Goal: Transaction & Acquisition: Purchase product/service

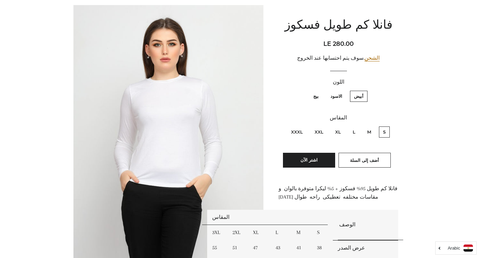
click at [317, 95] on label "بيج" at bounding box center [315, 96] width 13 height 11
click at [321, 90] on input "بيج" at bounding box center [321, 90] width 0 height 0
radio input "true"
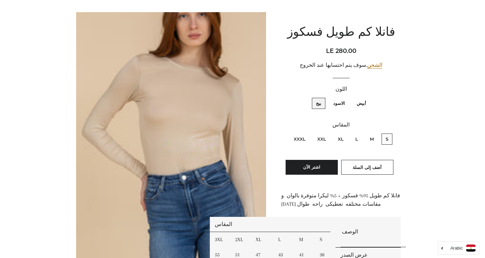
scroll to position [50, 0]
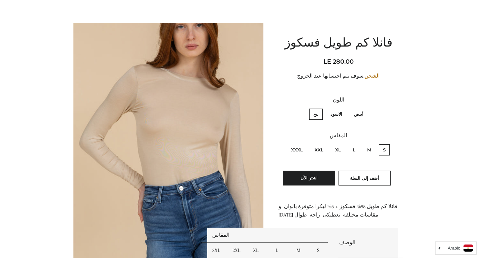
click at [198, 134] on img at bounding box center [168, 166] width 190 height 286
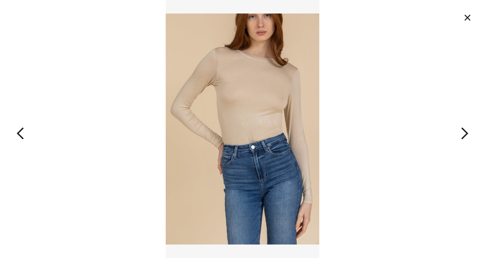
click at [229, 125] on img at bounding box center [243, 129] width 154 height 258
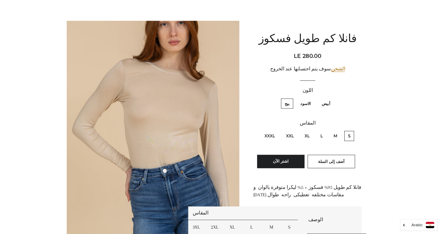
scroll to position [72, 0]
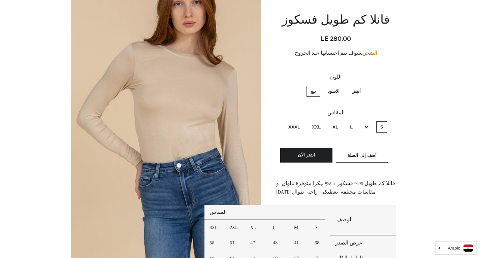
click at [229, 125] on img at bounding box center [166, 143] width 190 height 286
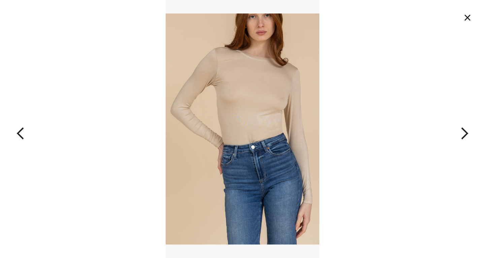
click at [229, 125] on img at bounding box center [243, 129] width 154 height 258
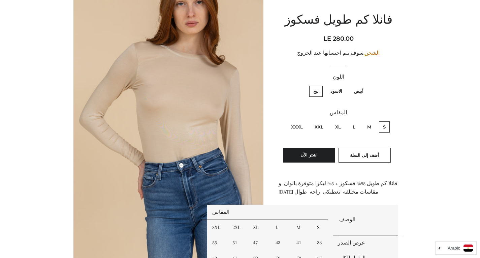
click at [229, 125] on img at bounding box center [168, 143] width 190 height 286
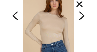
scroll to position [27, 0]
